Goal: Navigation & Orientation: Find specific page/section

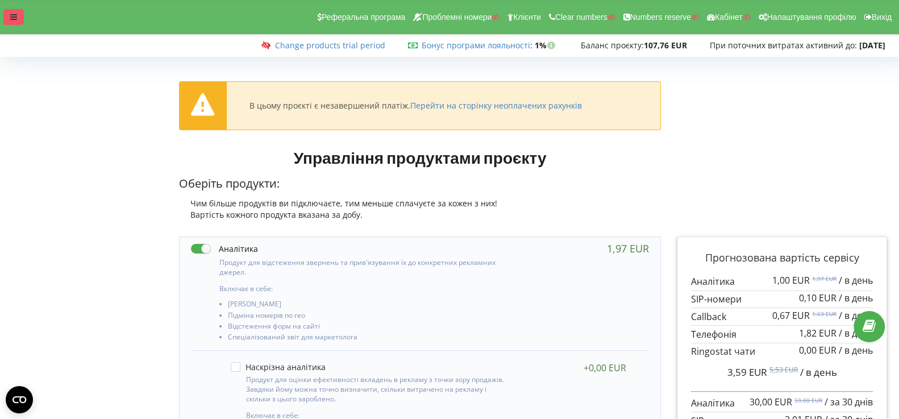
click at [9, 15] on div at bounding box center [13, 17] width 20 height 16
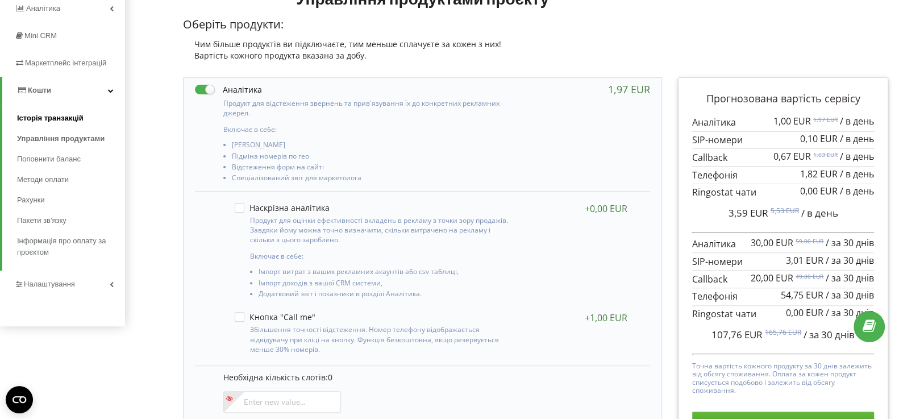
scroll to position [204, 0]
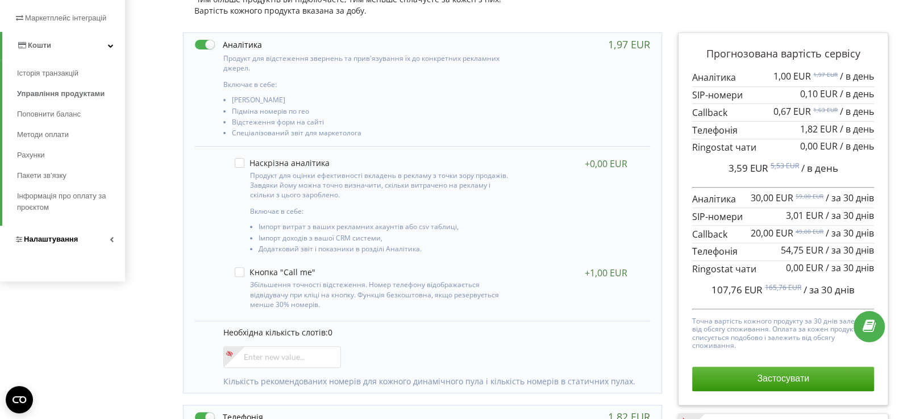
click at [61, 244] on span "Налаштування" at bounding box center [46, 239] width 64 height 11
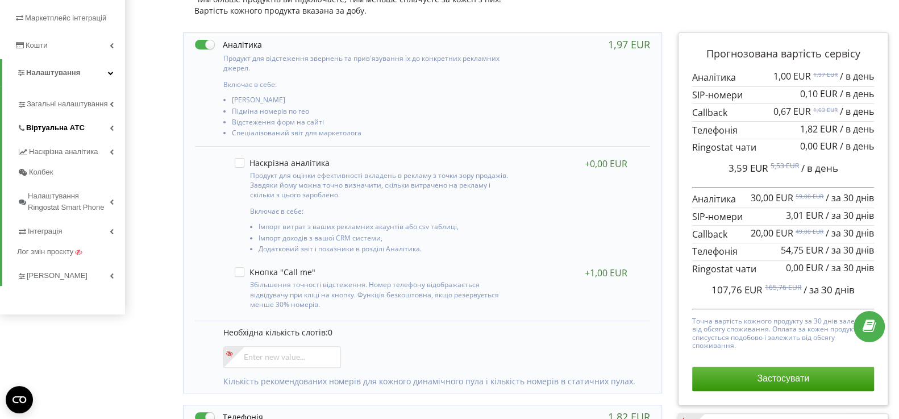
click at [66, 130] on span "Віртуальна АТС" at bounding box center [55, 127] width 59 height 11
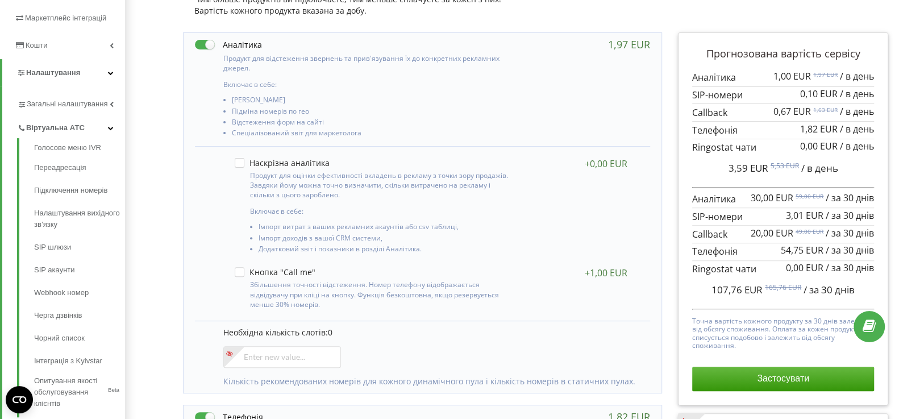
click at [65, 127] on span "Віртуальна АТС" at bounding box center [55, 127] width 59 height 11
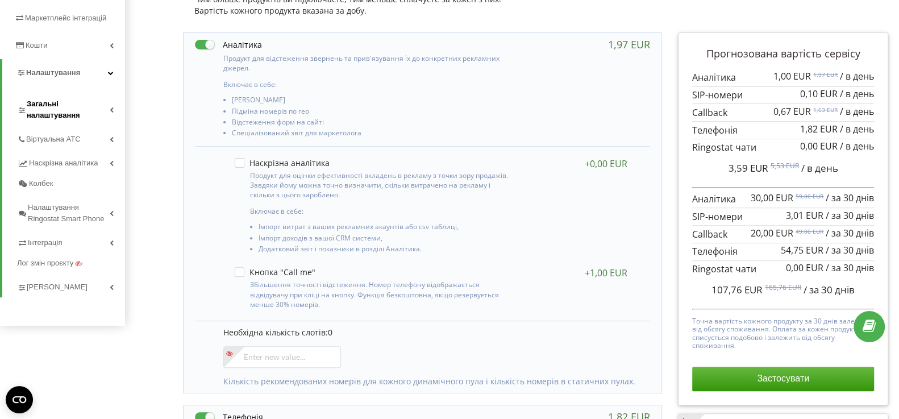
click at [111, 109] on icon at bounding box center [112, 110] width 4 height 6
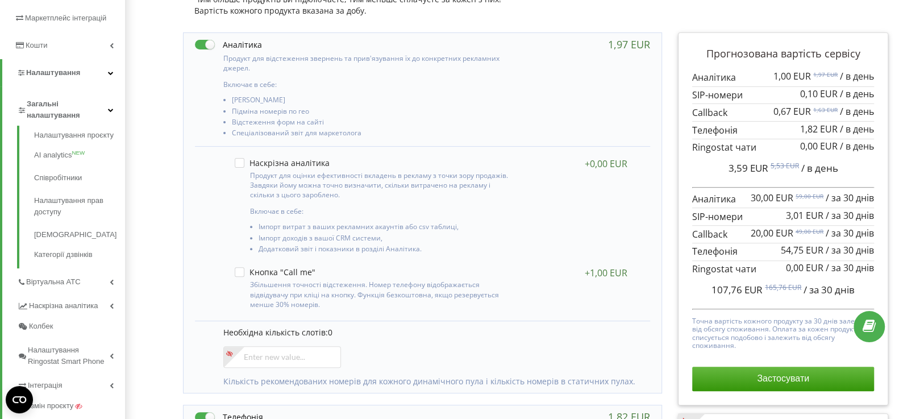
click at [111, 109] on icon at bounding box center [111, 110] width 6 height 6
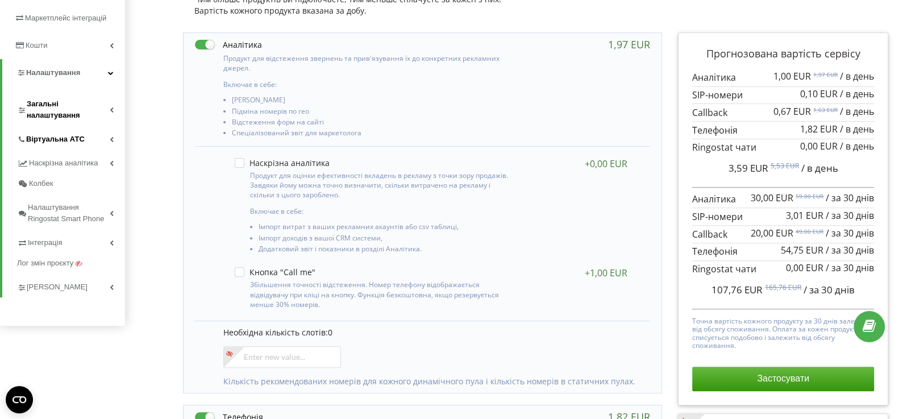
click at [98, 127] on link "Віртуальна АТС" at bounding box center [71, 138] width 108 height 24
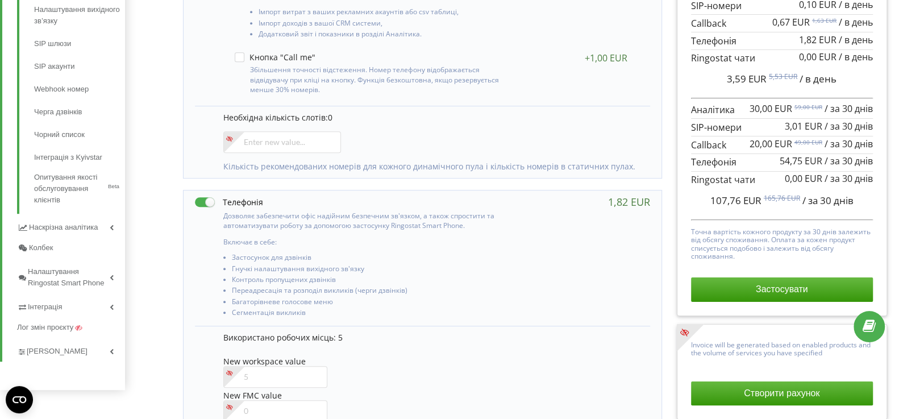
scroll to position [477, 0]
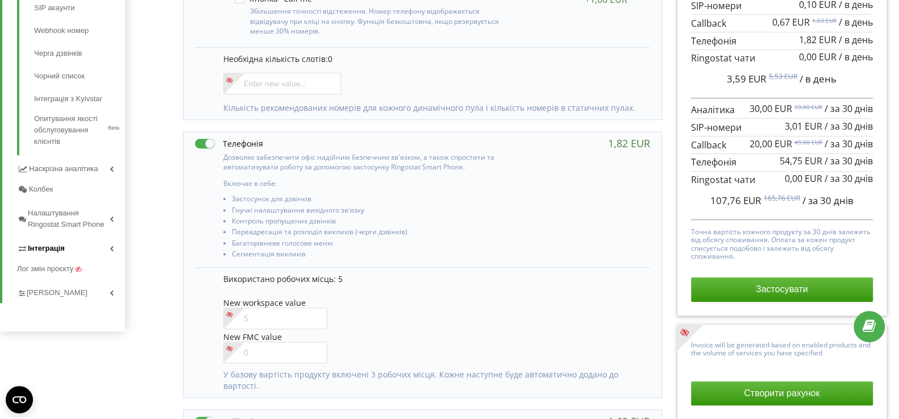
click at [81, 235] on link "Інтеграція" at bounding box center [71, 247] width 108 height 24
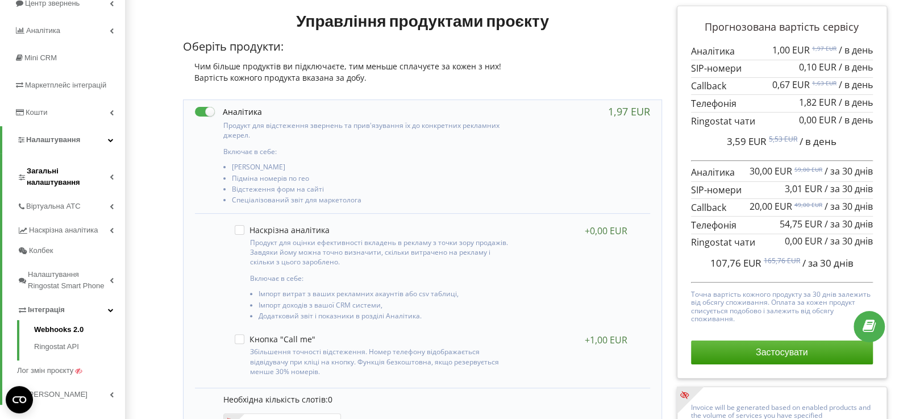
scroll to position [136, 0]
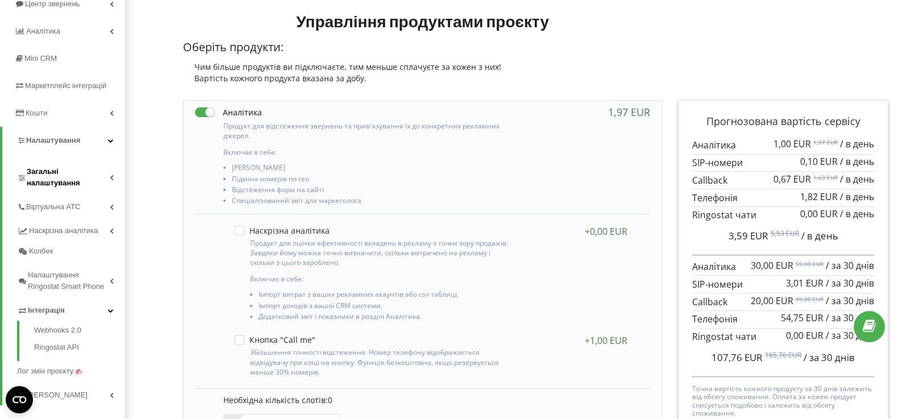
click at [84, 176] on span "Загальні налаштування" at bounding box center [68, 177] width 83 height 23
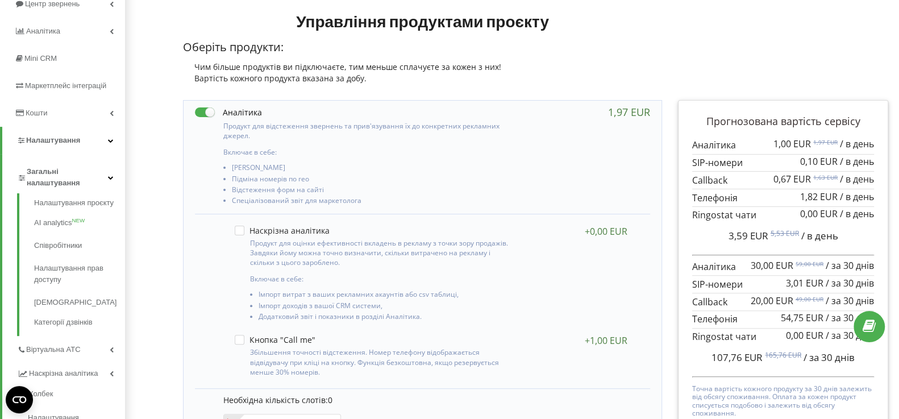
click at [84, 176] on span "Загальні налаштування" at bounding box center [67, 177] width 81 height 23
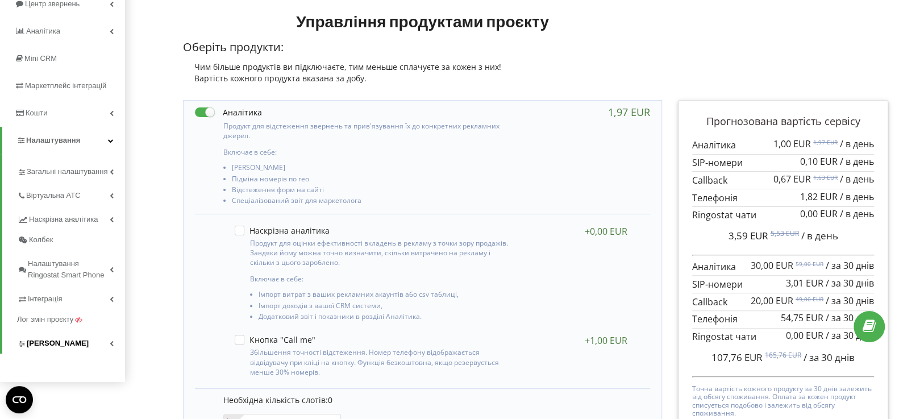
click at [39, 335] on link "[PERSON_NAME]" at bounding box center [71, 342] width 108 height 24
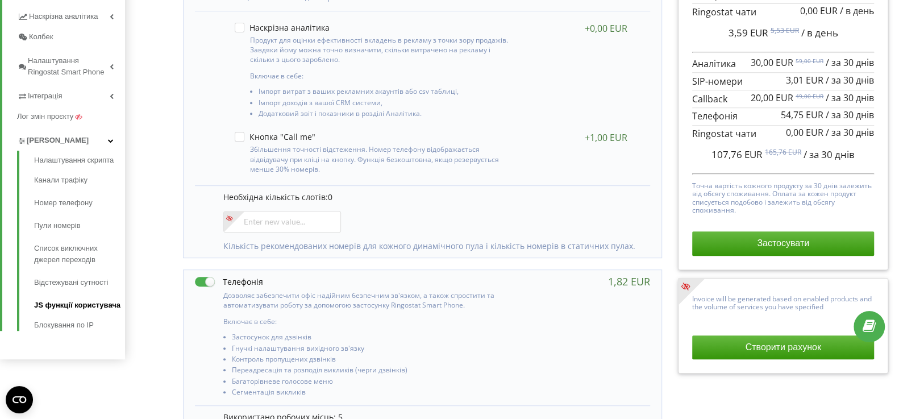
scroll to position [341, 0]
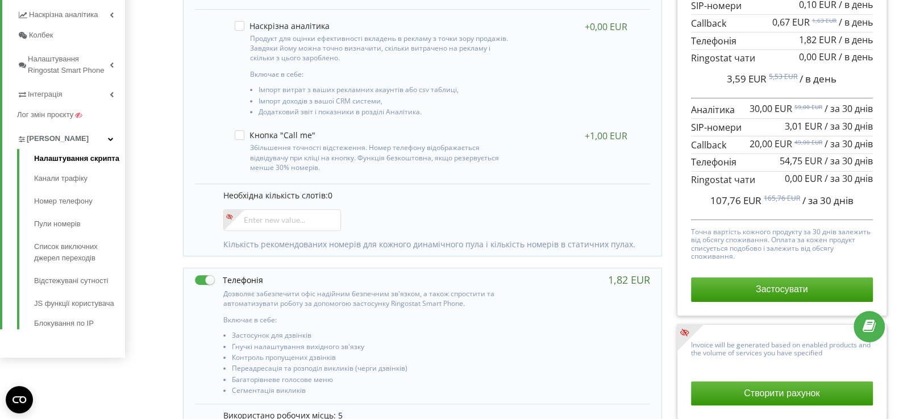
click at [61, 157] on link "Налаштування скрипта" at bounding box center [79, 160] width 91 height 14
